Goal: Information Seeking & Learning: Learn about a topic

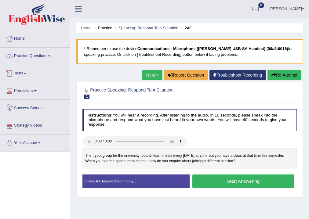
click at [23, 60] on link "Practice Questions" at bounding box center [35, 55] width 70 height 15
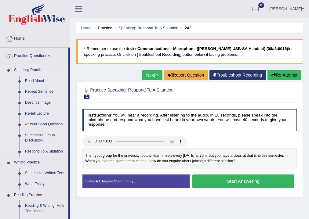
click at [34, 104] on link "Describe Image" at bounding box center [45, 102] width 46 height 11
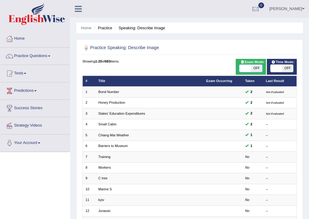
click at [248, 67] on span at bounding box center [244, 68] width 11 height 7
checkbox input "true"
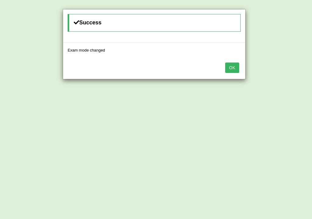
click at [231, 65] on button "OK" at bounding box center [232, 67] width 14 height 10
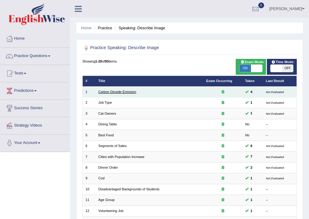
click at [120, 92] on link "Carbon Dioxide Emission" at bounding box center [117, 92] width 38 height 4
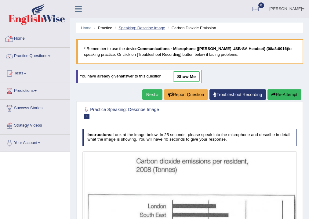
click at [161, 27] on link "Speaking: Describe Image" at bounding box center [141, 28] width 46 height 5
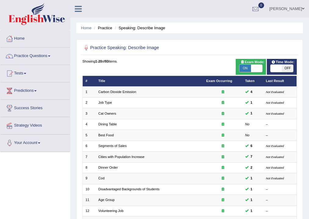
click at [281, 65] on span at bounding box center [275, 68] width 11 height 7
checkbox input "true"
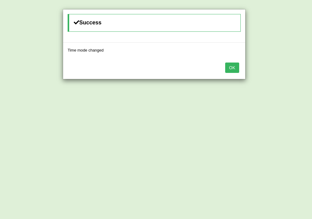
click at [232, 65] on button "OK" at bounding box center [232, 67] width 14 height 10
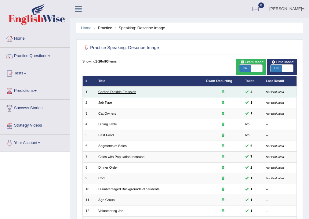
click at [106, 90] on link "Carbon Dioxide Emission" at bounding box center [117, 92] width 38 height 4
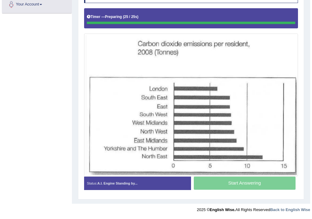
scroll to position [138, 0]
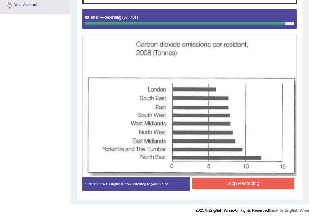
click at [238, 178] on button "Stop Recording" at bounding box center [243, 183] width 102 height 12
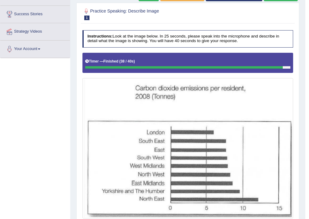
scroll to position [70, 0]
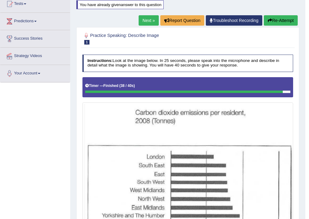
click at [143, 20] on link "Next »" at bounding box center [148, 20] width 20 height 10
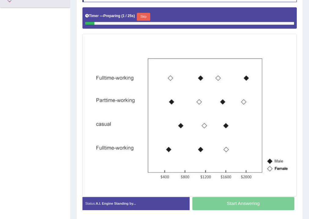
scroll to position [146, 0]
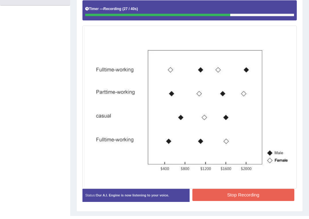
click at [246, 198] on button "Stop Recording" at bounding box center [243, 195] width 102 height 12
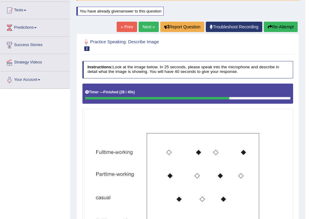
scroll to position [0, 0]
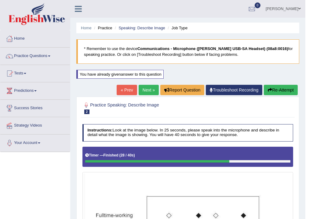
click at [270, 88] on icon "button" at bounding box center [269, 90] width 4 height 4
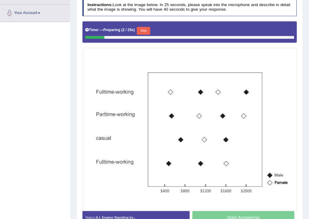
click at [142, 31] on button "Skip" at bounding box center [143, 31] width 13 height 8
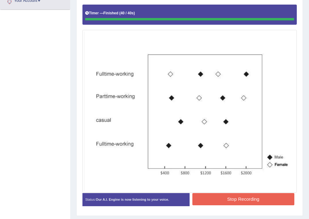
scroll to position [158, 0]
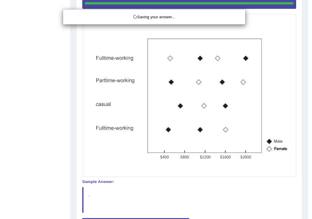
click at [230, 187] on div "Saving your answer..." at bounding box center [156, 109] width 312 height 219
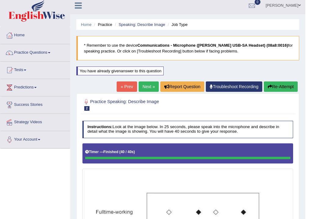
scroll to position [0, 0]
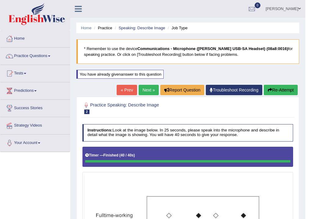
click at [143, 89] on link "Next »" at bounding box center [148, 90] width 20 height 10
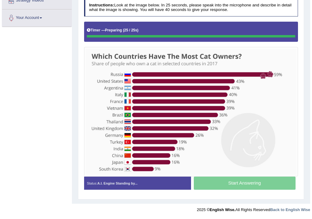
scroll to position [124, 0]
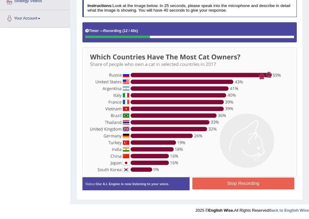
click at [235, 181] on button "Stop Recording" at bounding box center [243, 183] width 102 height 12
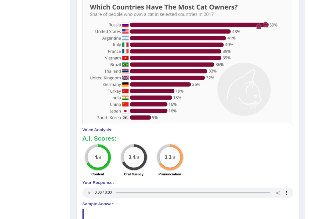
scroll to position [80, 0]
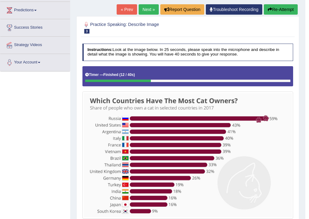
click at [273, 7] on button "Re-Attempt" at bounding box center [280, 9] width 34 height 10
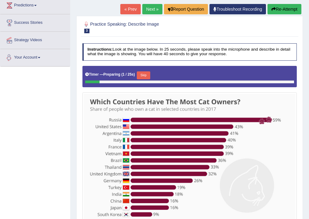
scroll to position [130, 0]
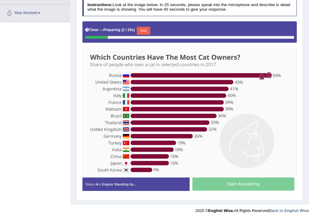
click at [145, 27] on button "Skip" at bounding box center [143, 31] width 13 height 8
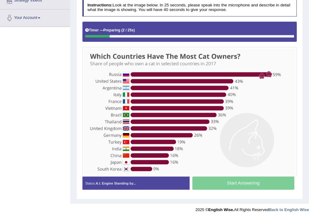
scroll to position [124, 0]
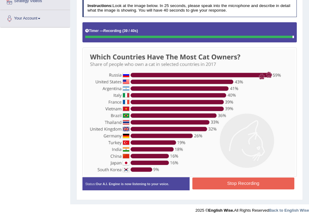
click at [225, 178] on button "Stop Recording" at bounding box center [243, 183] width 102 height 12
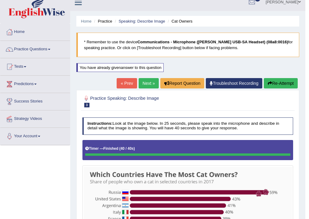
scroll to position [0, 0]
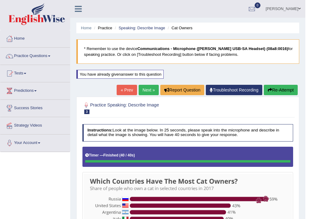
click at [138, 89] on link "Next »" at bounding box center [148, 90] width 20 height 10
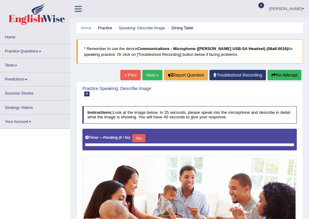
scroll to position [101, 0]
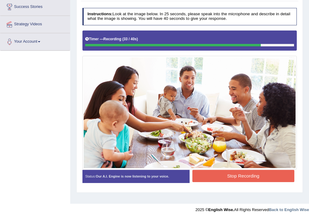
click at [233, 185] on div "Status: Our A.I. Engine is now listening to your voice. Start Answering Stop Re…" at bounding box center [189, 179] width 214 height 19
click at [236, 177] on button "Stop Recording" at bounding box center [243, 176] width 102 height 12
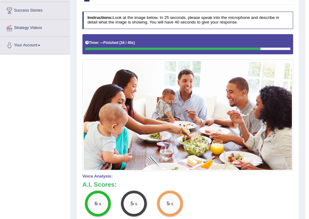
scroll to position [0, 0]
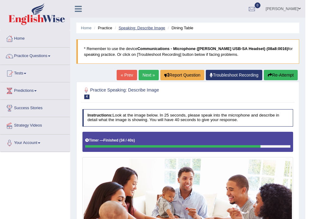
drag, startPoint x: 197, startPoint y: 25, endPoint x: 165, endPoint y: 27, distance: 32.1
click at [165, 27] on ul "Home Practice Speaking: Describe Image Dining Table" at bounding box center [187, 28] width 223 height 11
click at [145, 72] on link "Next »" at bounding box center [148, 75] width 20 height 10
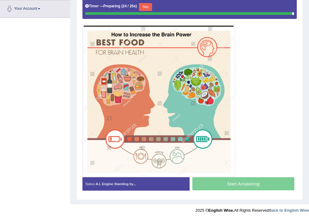
scroll to position [133, 0]
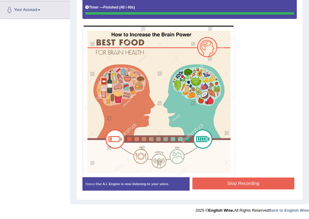
click at [237, 188] on div "Stop Recording" at bounding box center [242, 183] width 107 height 13
click at [238, 181] on div "Instructions: Look at the image below. In 25 seconds, please speak into the mic…" at bounding box center [189, 85] width 217 height 224
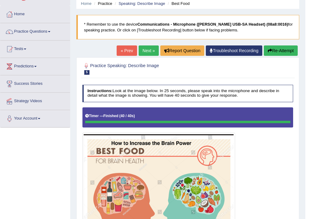
scroll to position [0, 0]
